Goal: Information Seeking & Learning: Compare options

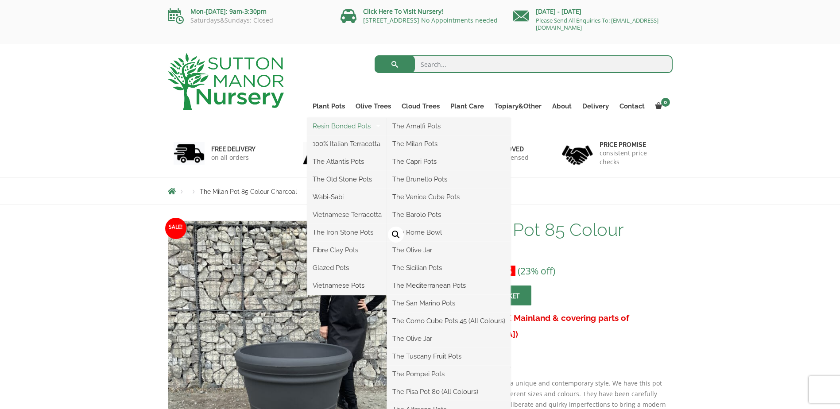
click at [331, 126] on link "Resin Bonded Pots" at bounding box center [347, 125] width 80 height 13
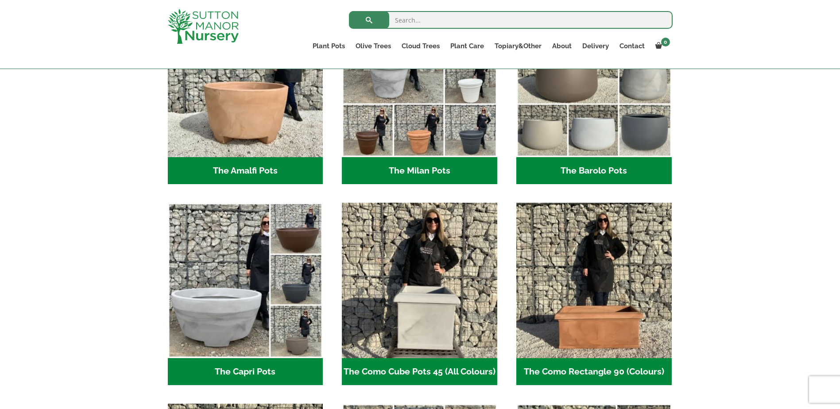
scroll to position [89, 0]
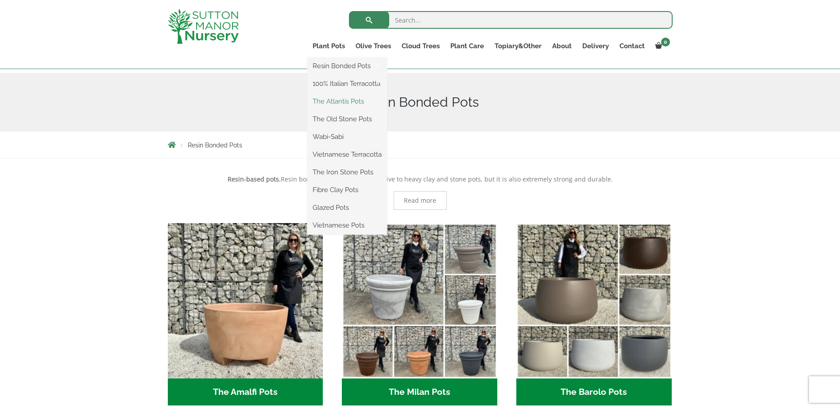
click at [327, 101] on link "The Atlantis Pots" at bounding box center [347, 101] width 80 height 13
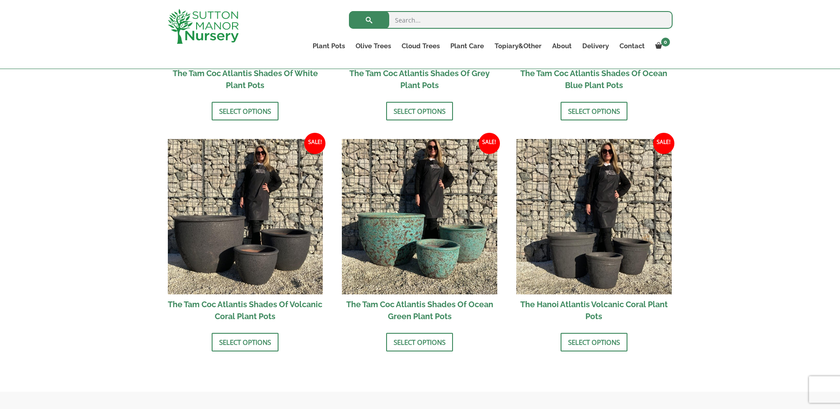
scroll to position [708, 0]
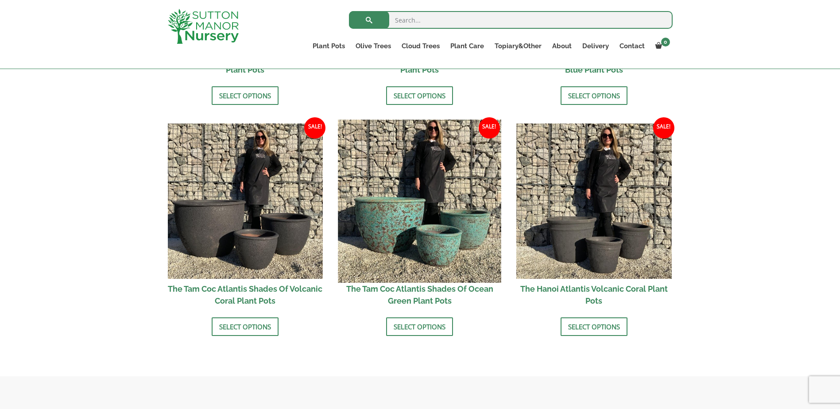
click at [450, 224] on img at bounding box center [419, 200] width 163 height 163
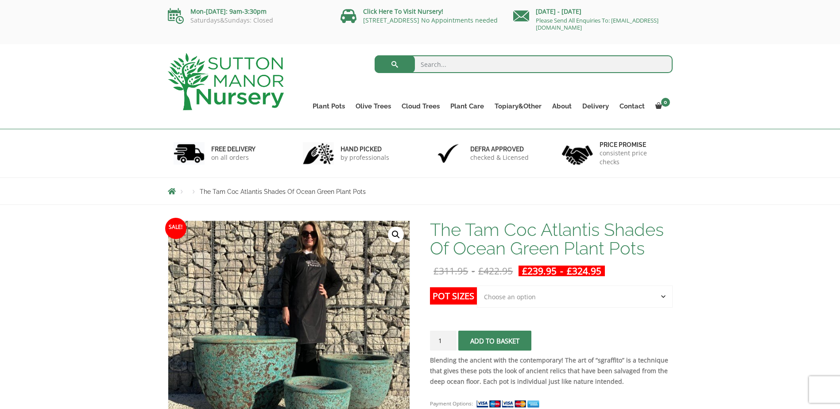
scroll to position [133, 0]
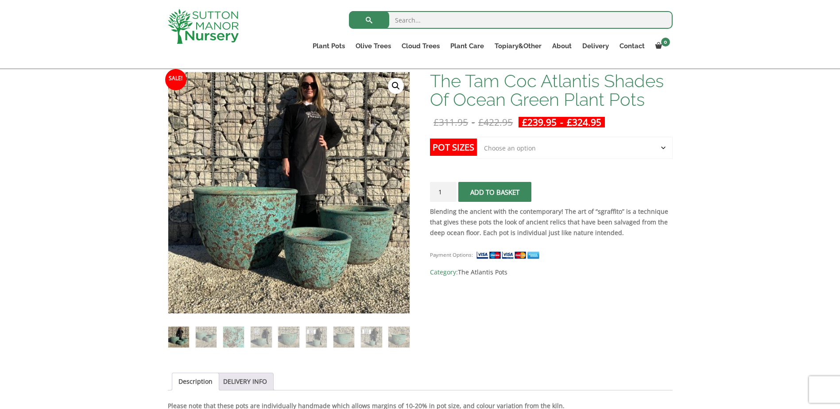
click at [662, 147] on select "Choose an option Click here to buy the 3rd to Largest Pot In The Picture Click …" at bounding box center [574, 148] width 195 height 22
select select "Click here to buy the 2nd to Largest Pot In The Picture"
click at [477, 137] on select "Choose an option Click here to buy the 3rd to Largest Pot In The Picture Click …" at bounding box center [574, 148] width 195 height 22
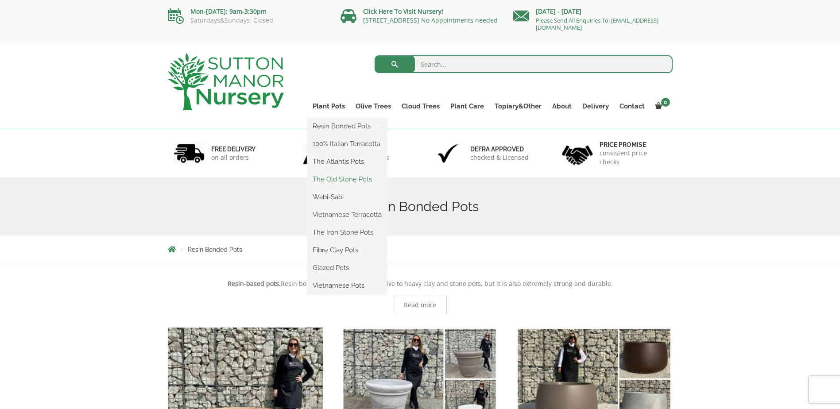
click at [329, 176] on link "The Old Stone Pots" at bounding box center [347, 179] width 80 height 13
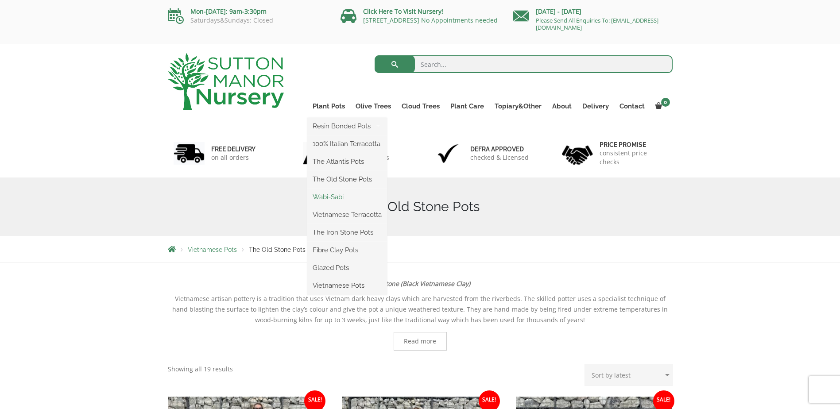
click at [327, 194] on link "Wabi-Sabi" at bounding box center [347, 196] width 80 height 13
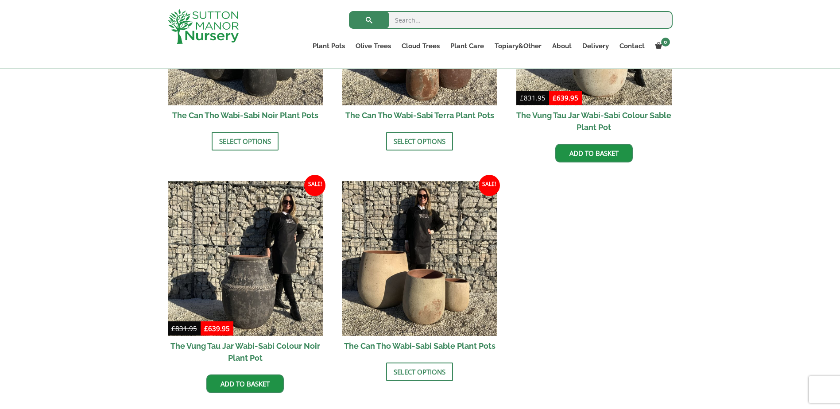
scroll to position [929, 0]
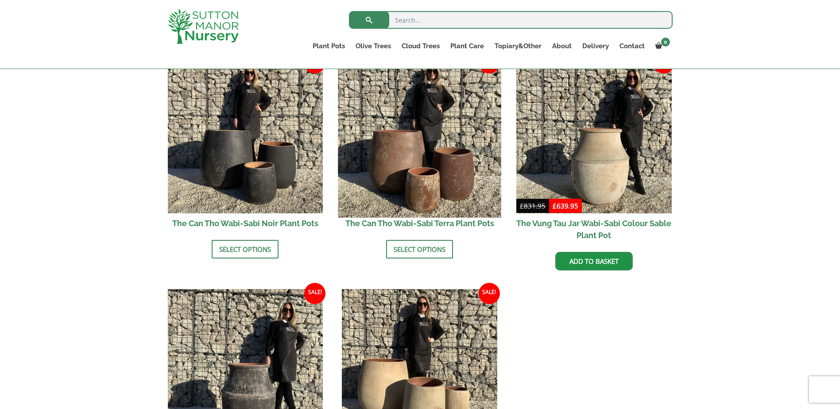
click at [435, 155] on img at bounding box center [419, 135] width 163 height 163
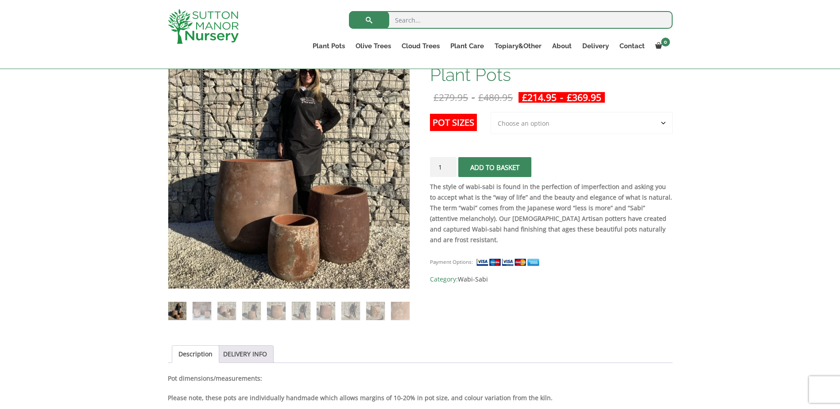
scroll to position [177, 0]
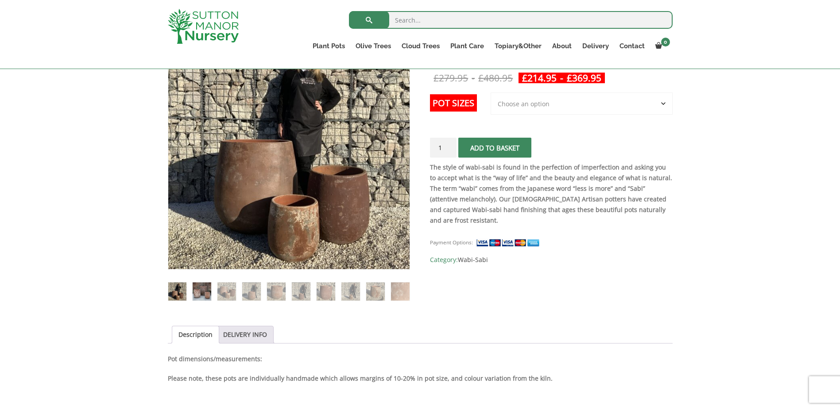
click at [202, 292] on img at bounding box center [202, 291] width 18 height 18
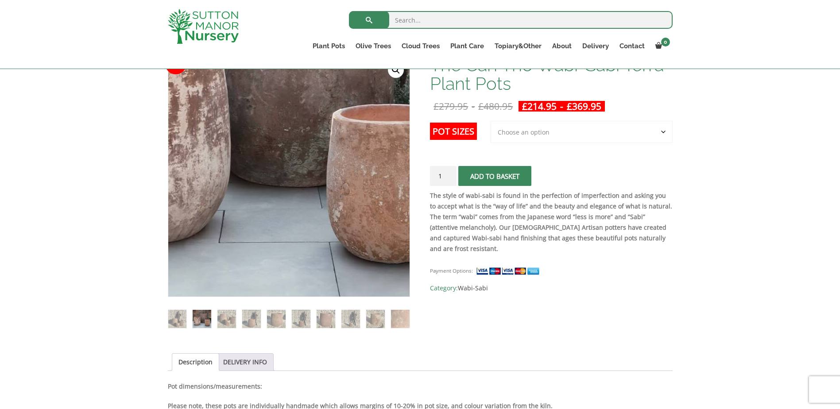
scroll to position [133, 0]
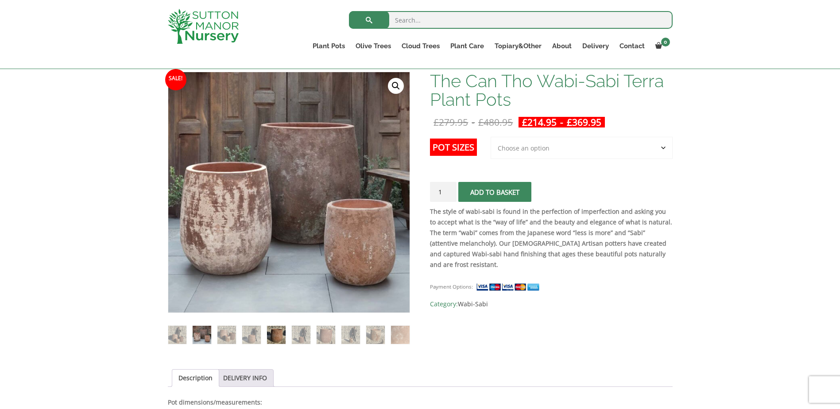
click at [277, 333] on img at bounding box center [276, 335] width 18 height 18
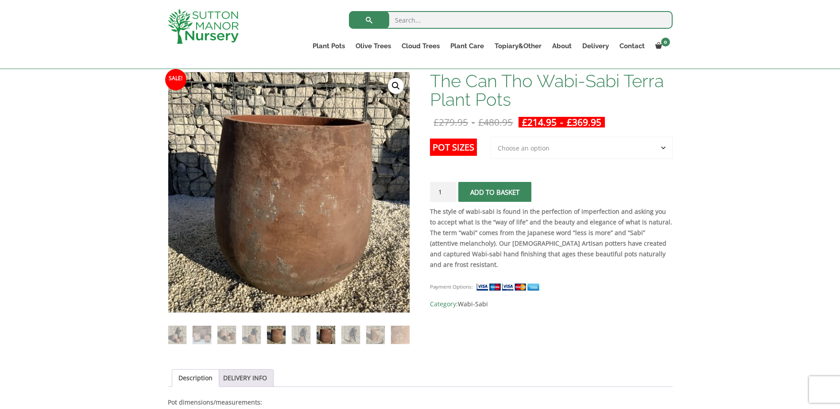
click at [329, 335] on img at bounding box center [325, 335] width 18 height 18
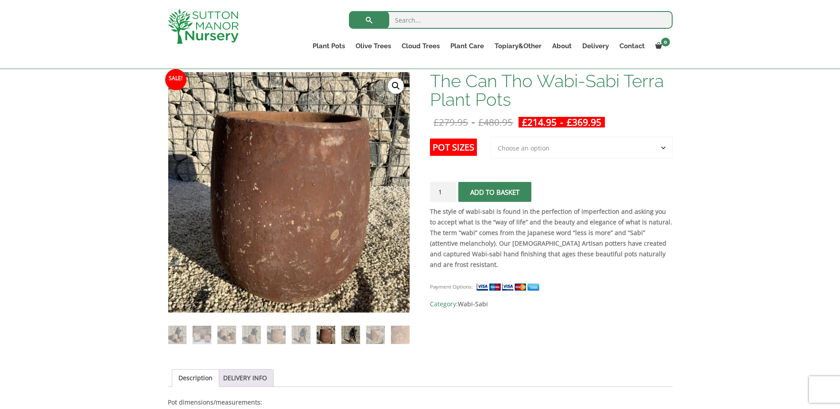
click at [344, 335] on img at bounding box center [350, 335] width 18 height 18
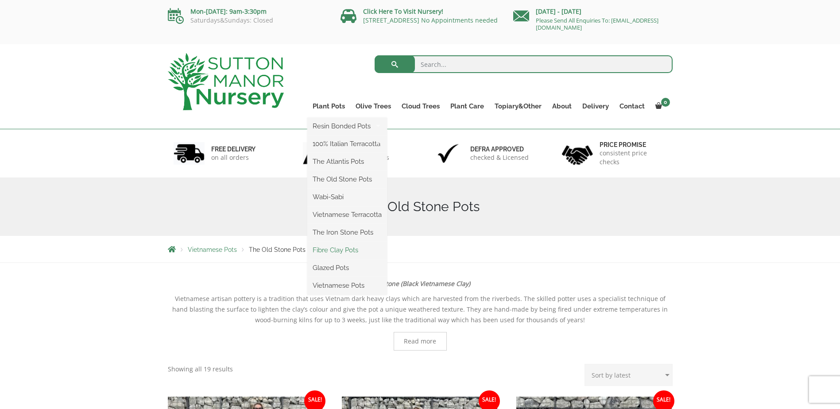
click at [335, 251] on link "Fibre Clay Pots" at bounding box center [347, 249] width 80 height 13
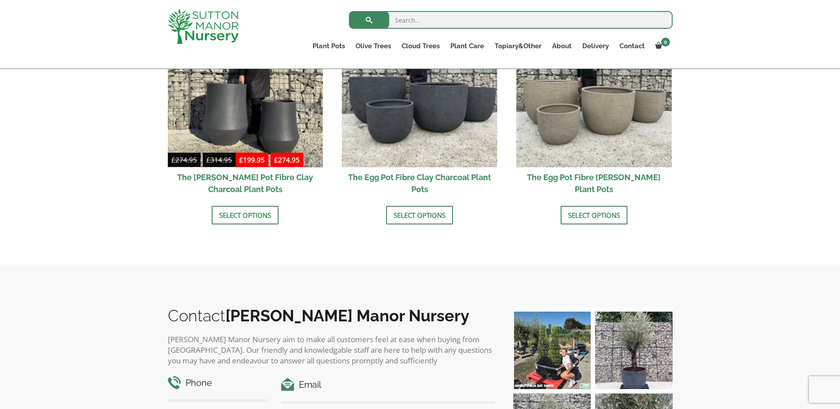
scroll to position [354, 0]
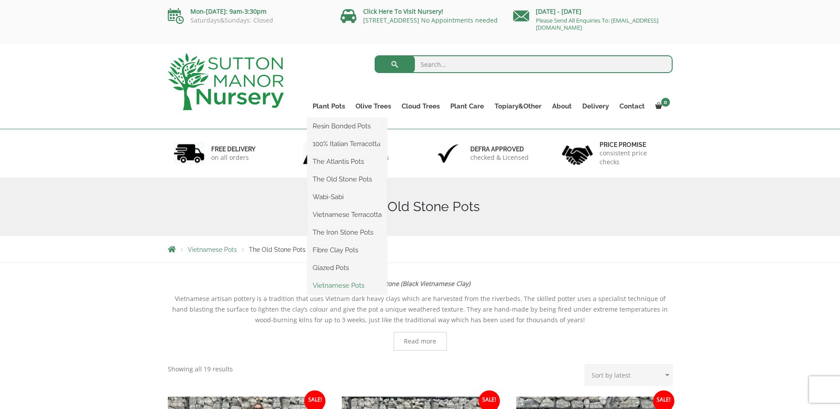
click at [336, 284] on link "Vietnamese Pots" at bounding box center [347, 285] width 80 height 13
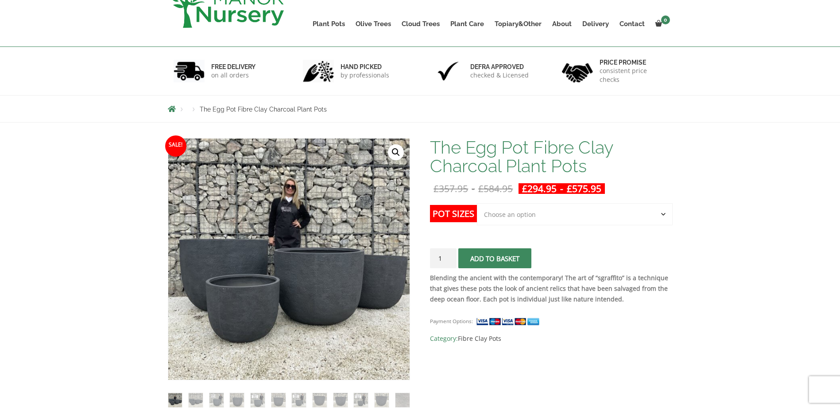
scroll to position [133, 0]
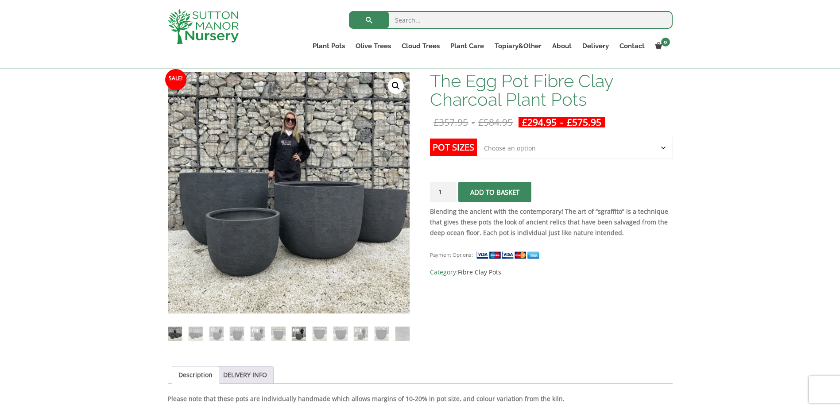
click at [297, 329] on img at bounding box center [299, 334] width 14 height 14
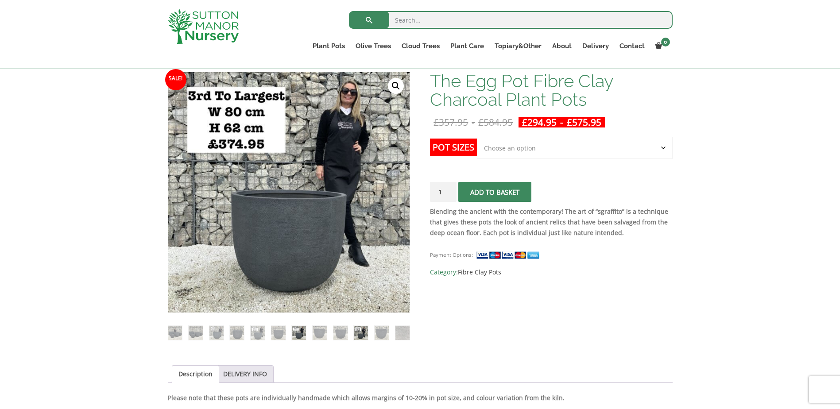
click at [358, 334] on img at bounding box center [361, 333] width 14 height 14
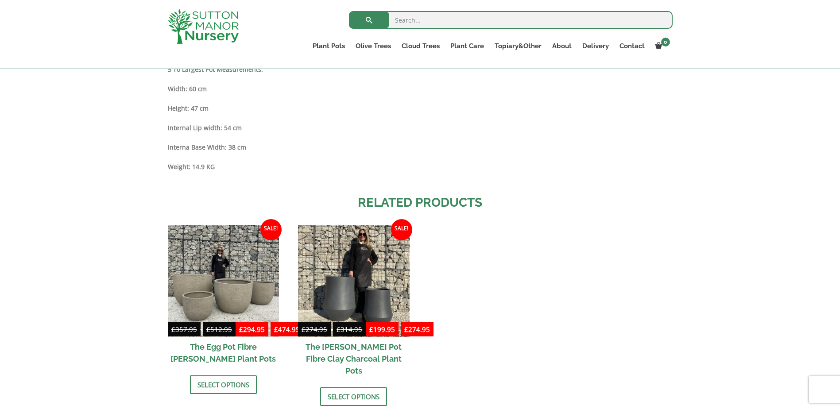
scroll to position [1106, 0]
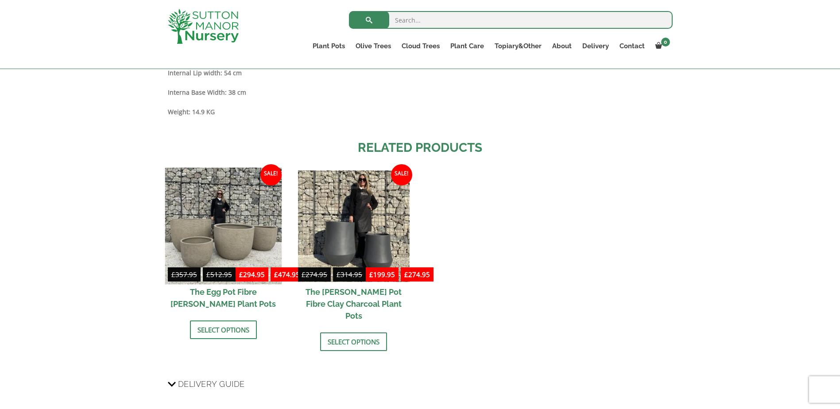
click at [218, 227] on img at bounding box center [223, 226] width 117 height 117
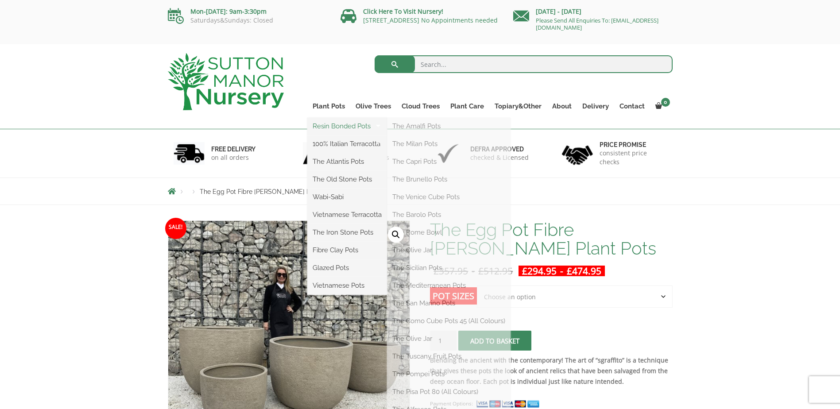
click at [330, 127] on link "Resin Bonded Pots" at bounding box center [347, 125] width 80 height 13
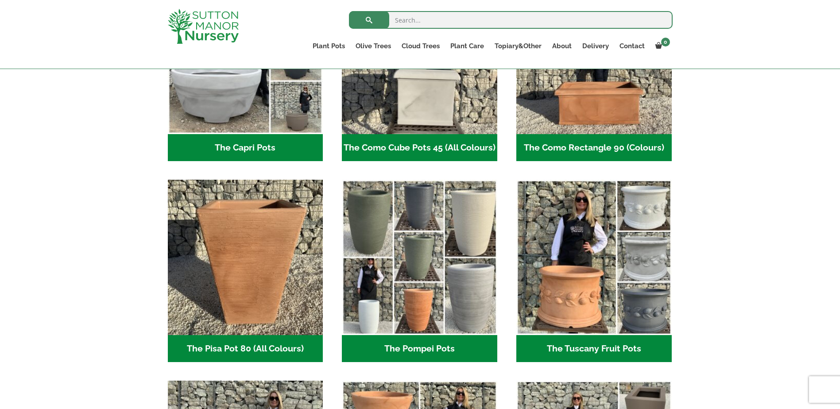
scroll to position [531, 0]
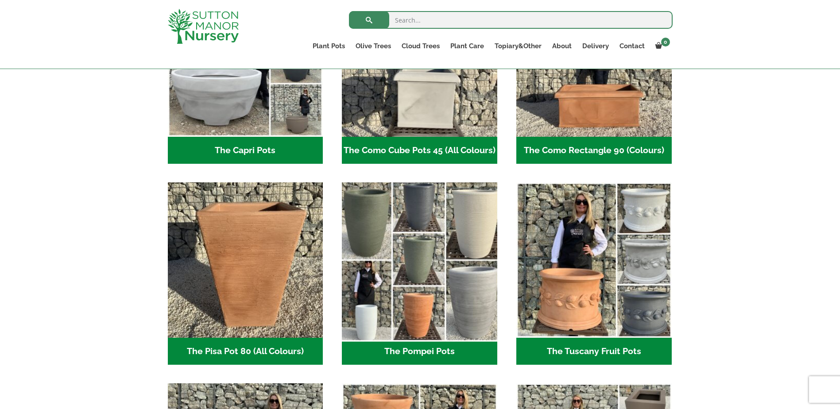
click at [429, 275] on img "Visit product category The Pompei Pots" at bounding box center [419, 260] width 163 height 163
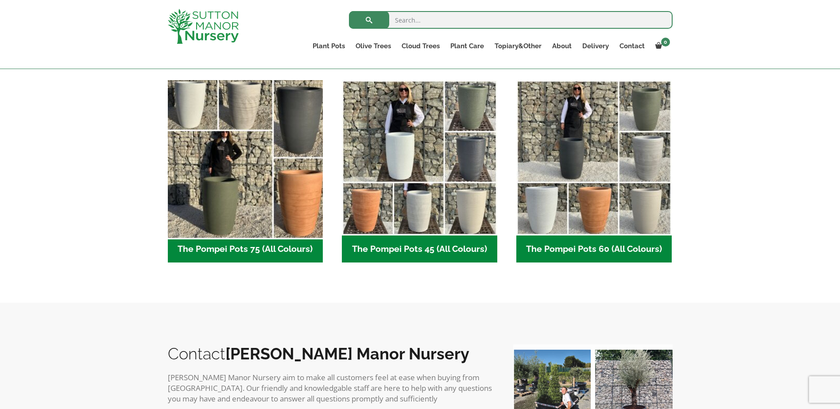
click at [267, 206] on img "Visit product category The Pompei Pots 75 (All Colours)" at bounding box center [245, 157] width 163 height 163
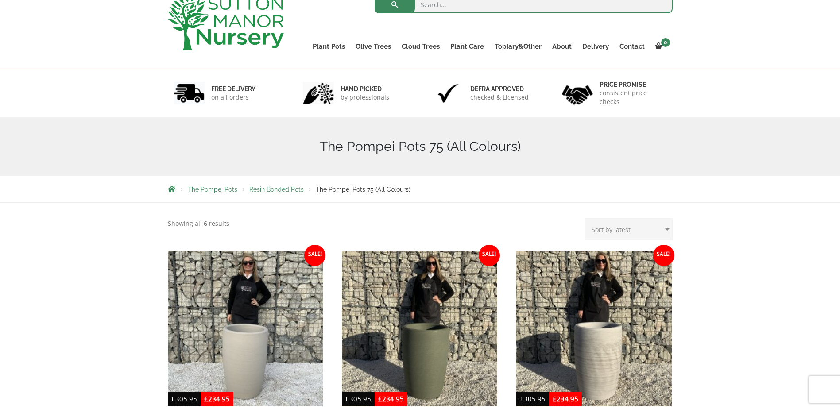
scroll to position [44, 0]
